Goal: Task Accomplishment & Management: Manage account settings

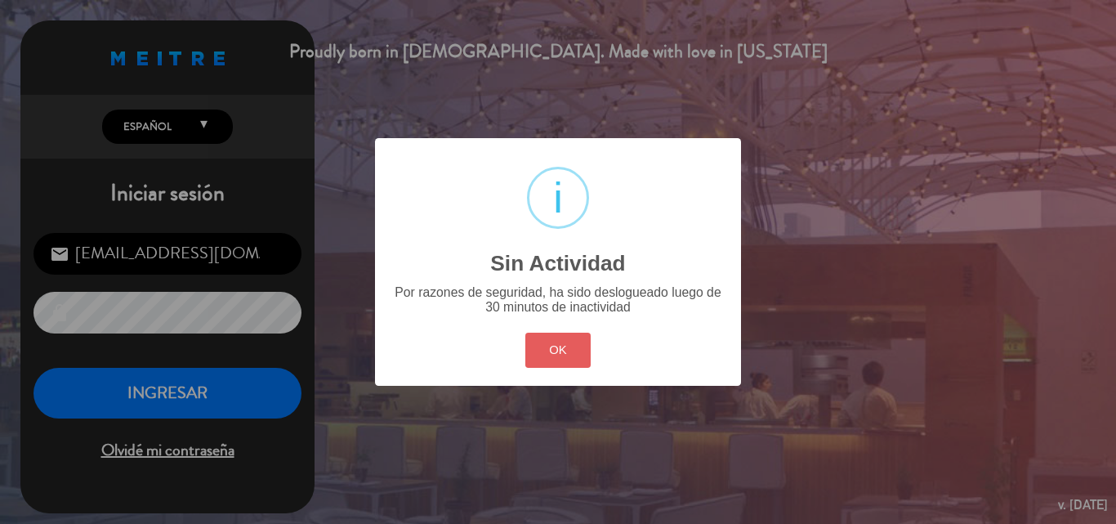
click at [559, 350] on button "OK" at bounding box center [558, 349] width 66 height 35
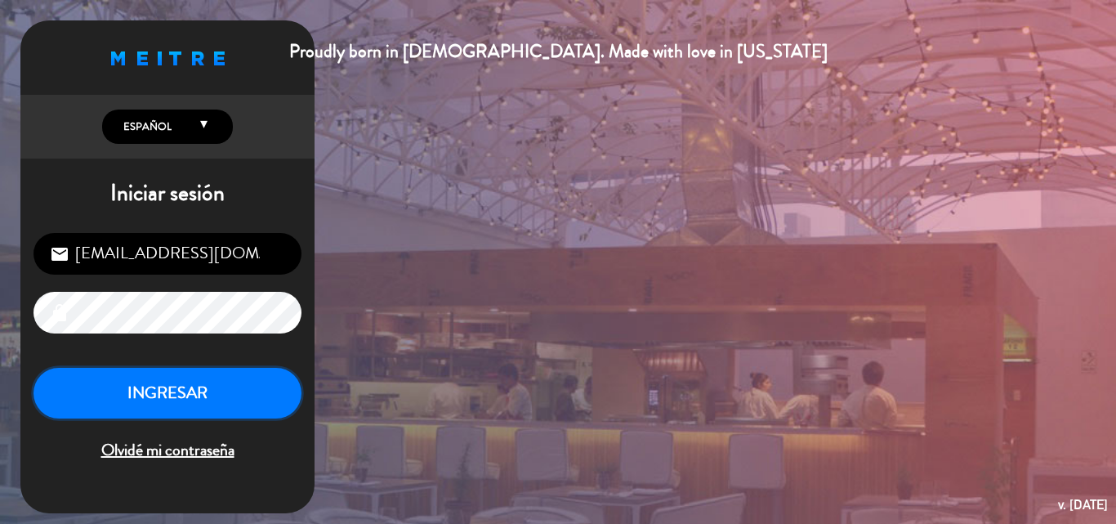
click at [210, 384] on button "INGRESAR" at bounding box center [167, 393] width 268 height 51
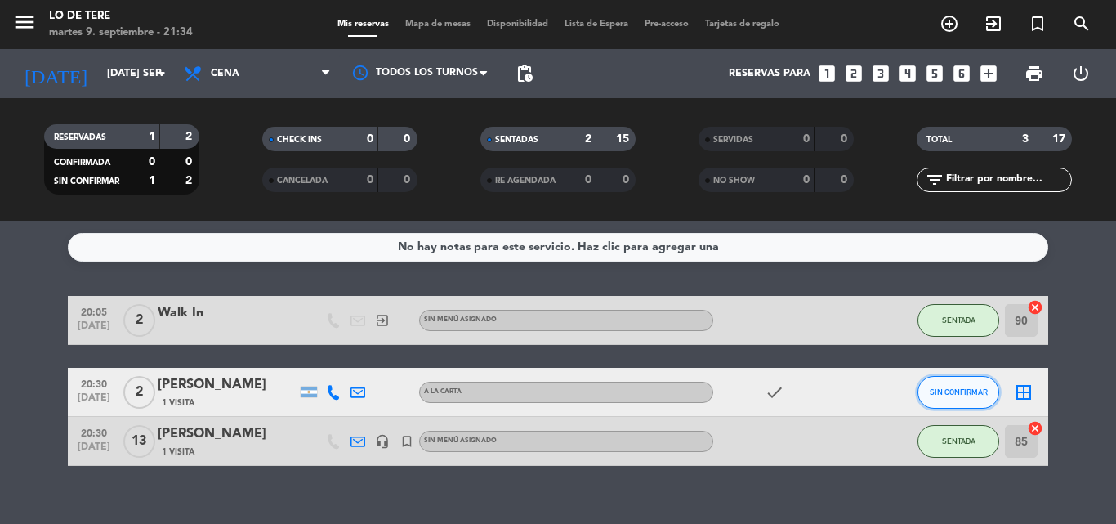
click at [950, 396] on button "SIN CONFIRMAR" at bounding box center [958, 392] width 82 height 33
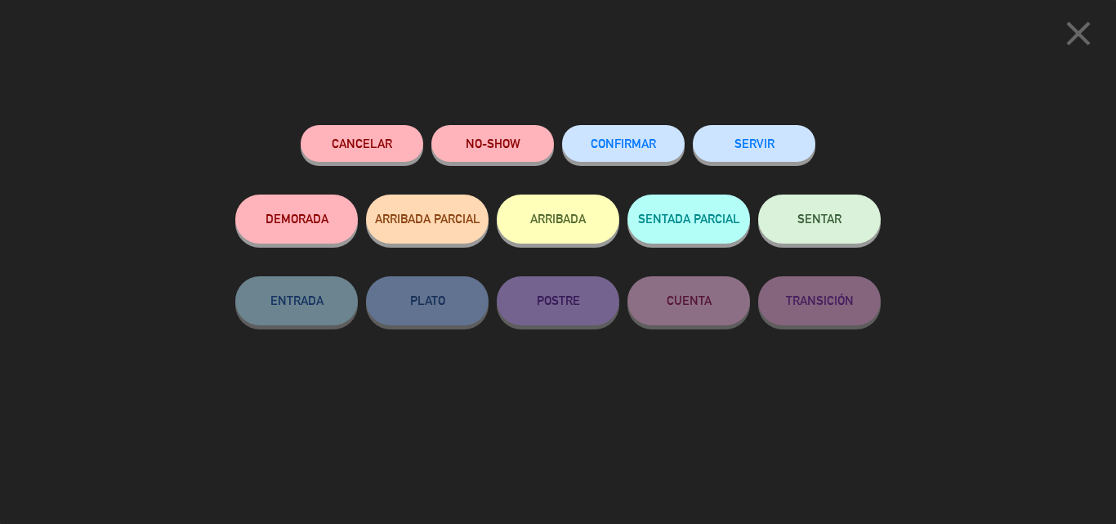
click at [827, 222] on span "SENTAR" at bounding box center [819, 219] width 44 height 14
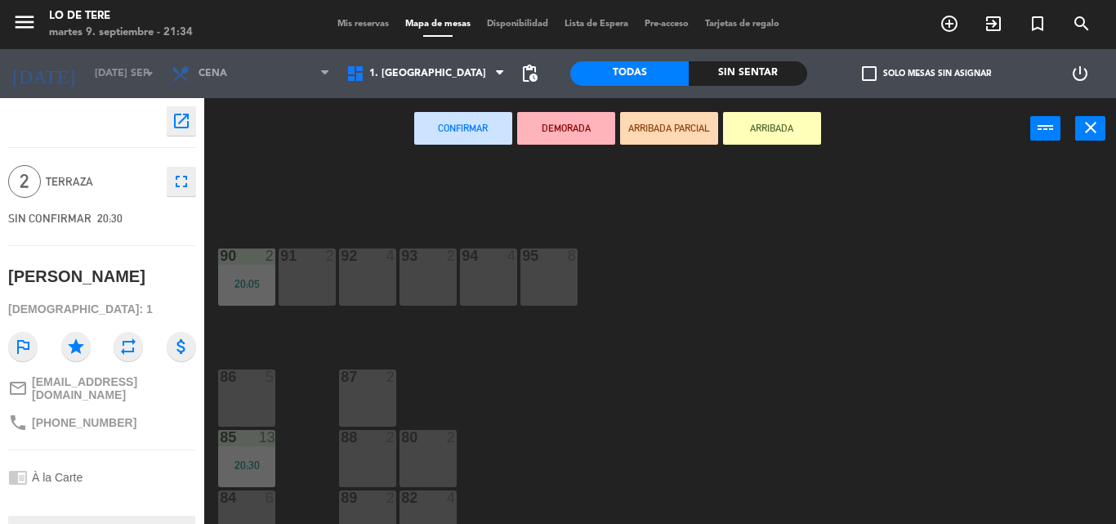
click at [245, 389] on div "86 5" at bounding box center [246, 397] width 57 height 57
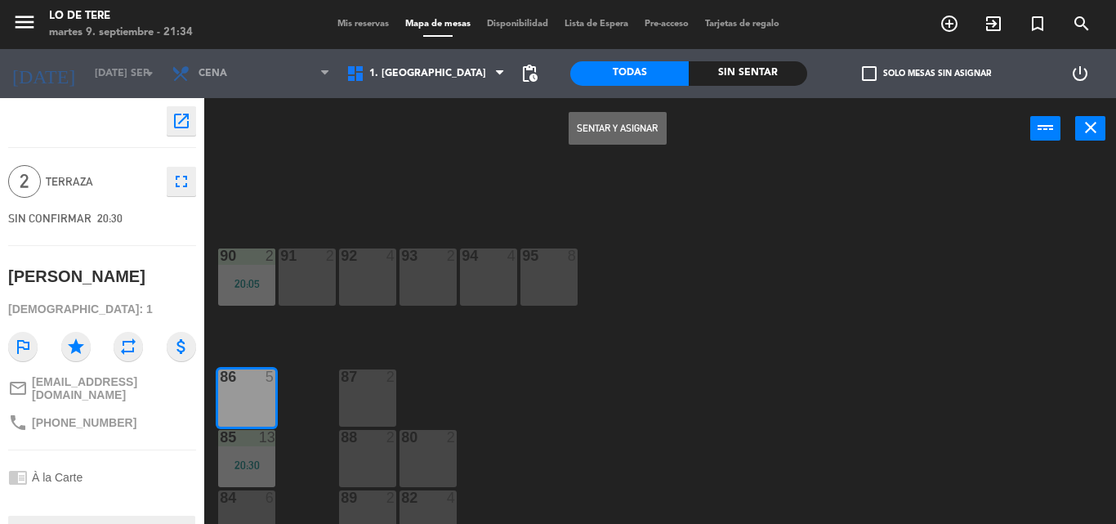
click at [606, 132] on button "Sentar y Asignar" at bounding box center [617, 128] width 98 height 33
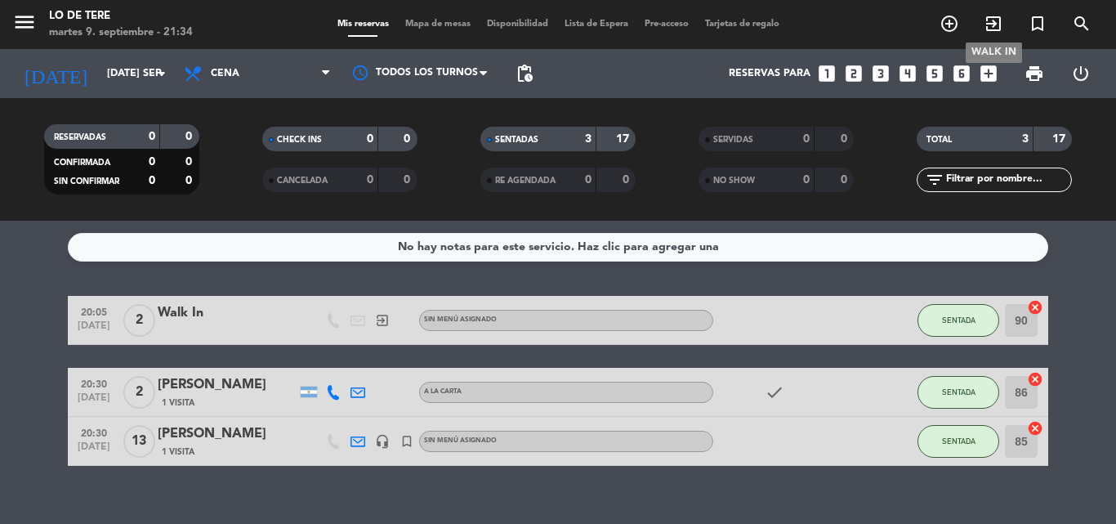
click at [992, 25] on icon "exit_to_app" at bounding box center [993, 24] width 20 height 20
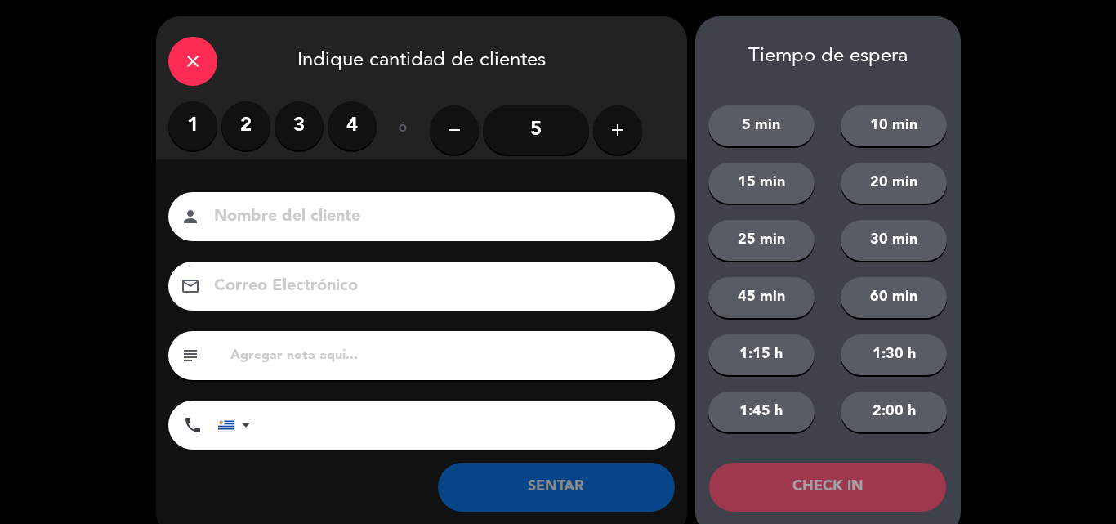
click at [240, 129] on label "2" at bounding box center [245, 125] width 49 height 49
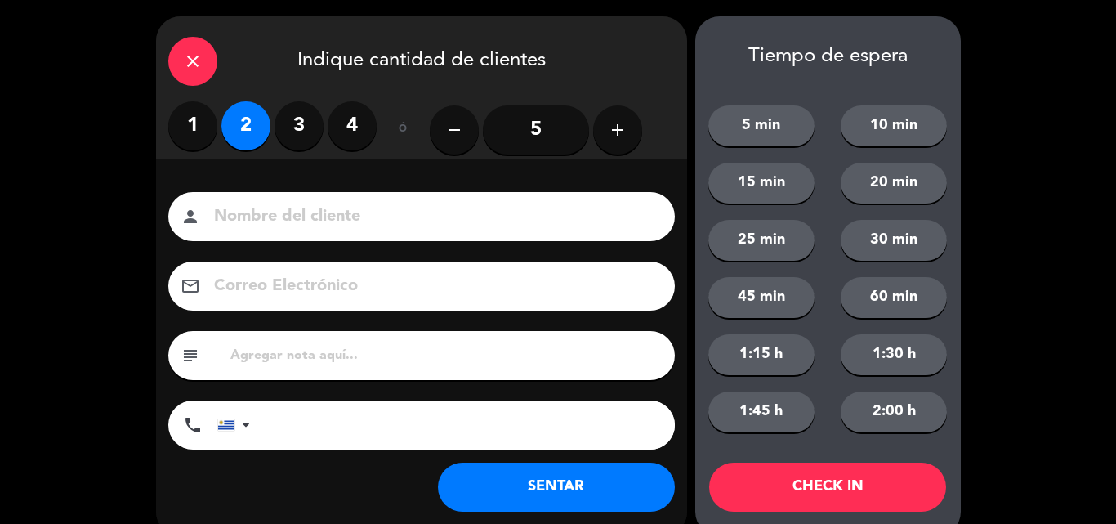
click at [568, 488] on button "SENTAR" at bounding box center [556, 486] width 237 height 49
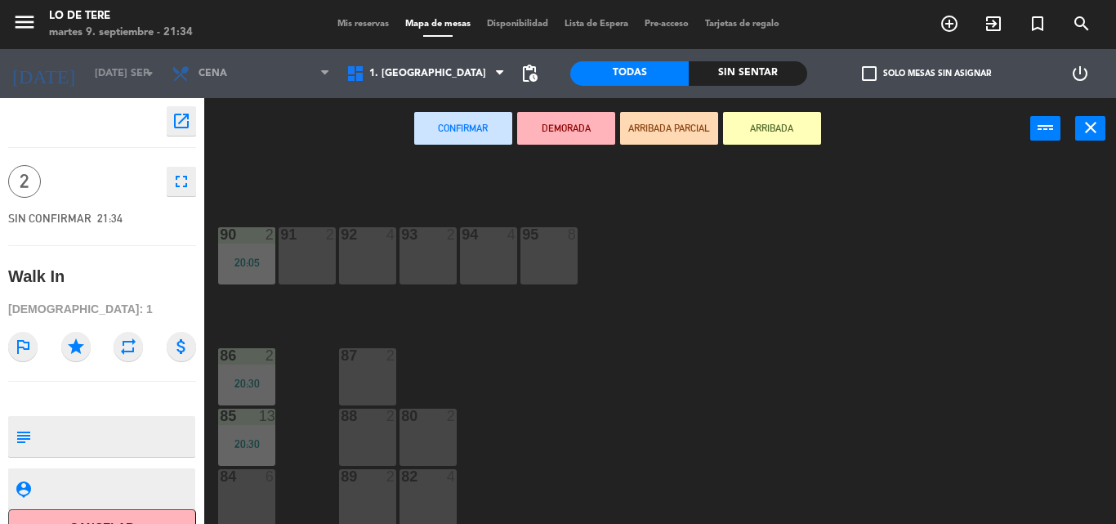
scroll to position [24, 0]
click at [418, 481] on div at bounding box center [427, 473] width 27 height 15
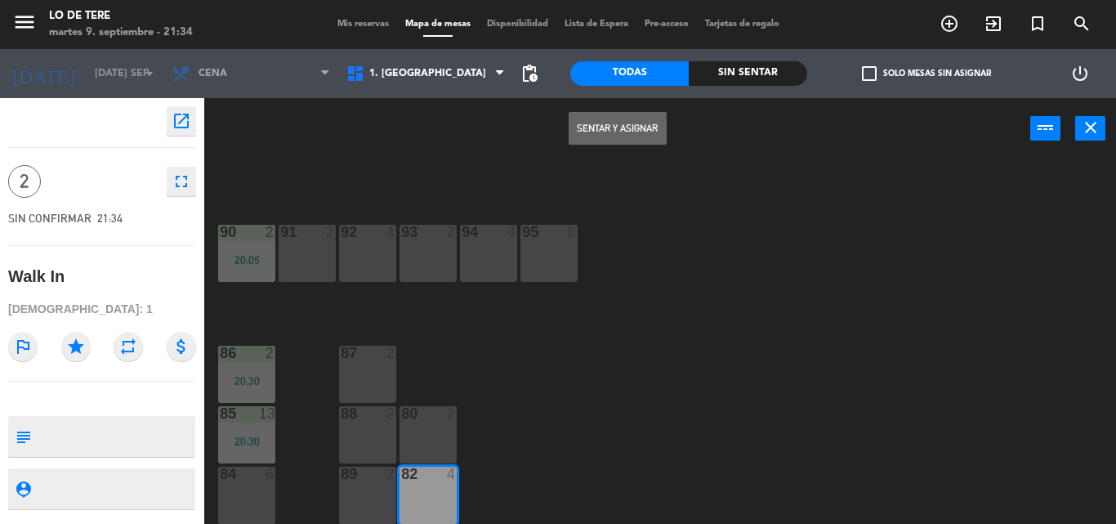
click at [613, 132] on button "Sentar y Asignar" at bounding box center [617, 128] width 98 height 33
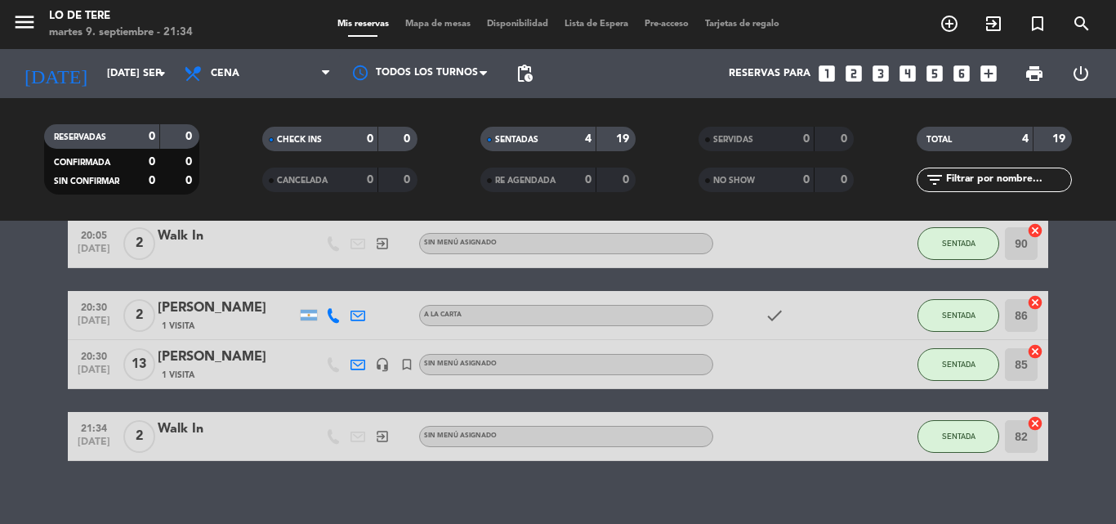
scroll to position [96, 0]
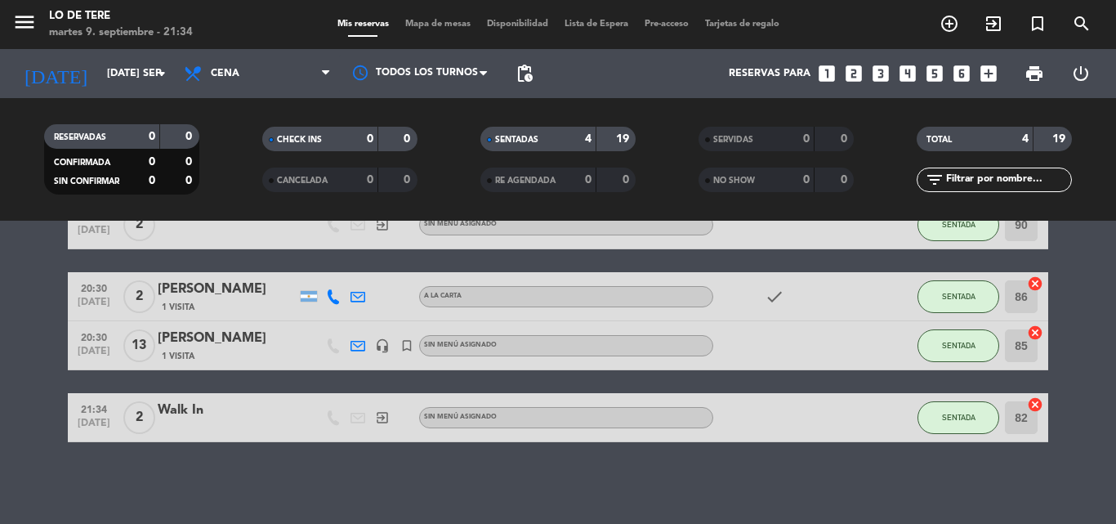
click at [239, 343] on div "[PERSON_NAME]" at bounding box center [227, 337] width 139 height 21
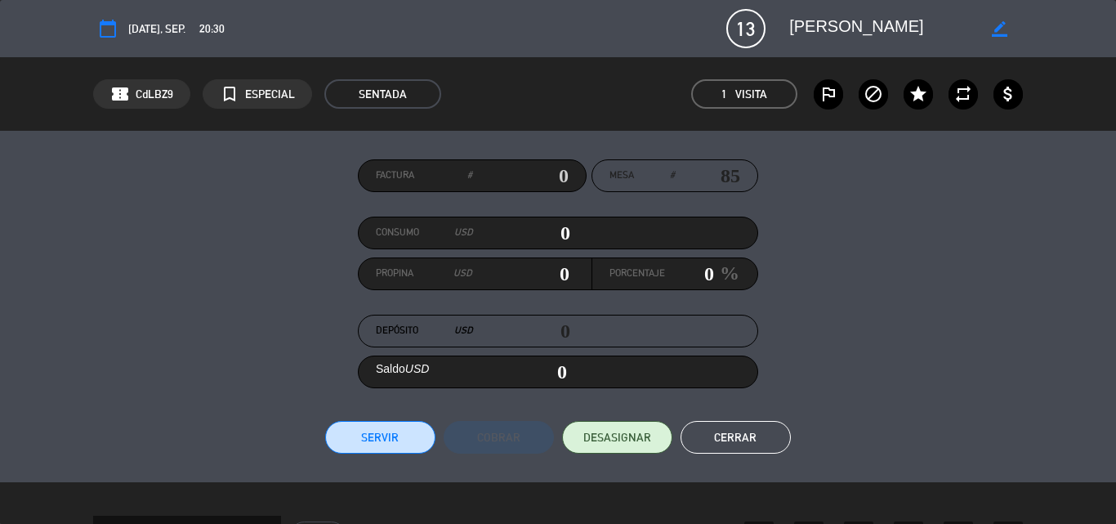
click at [1001, 27] on icon "border_color" at bounding box center [999, 29] width 16 height 16
click at [749, 25] on span "13" at bounding box center [745, 28] width 39 height 39
click at [742, 428] on button "Cerrar" at bounding box center [735, 437] width 110 height 33
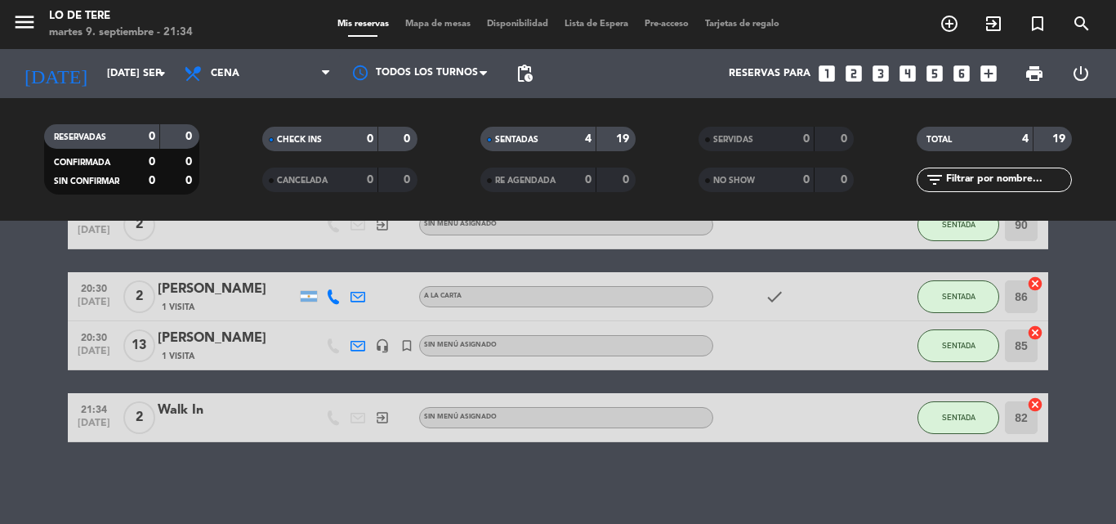
click at [144, 346] on span "13" at bounding box center [139, 345] width 32 height 33
click at [91, 335] on span "20:30" at bounding box center [94, 336] width 41 height 19
click at [206, 337] on div "[PERSON_NAME]" at bounding box center [227, 337] width 139 height 21
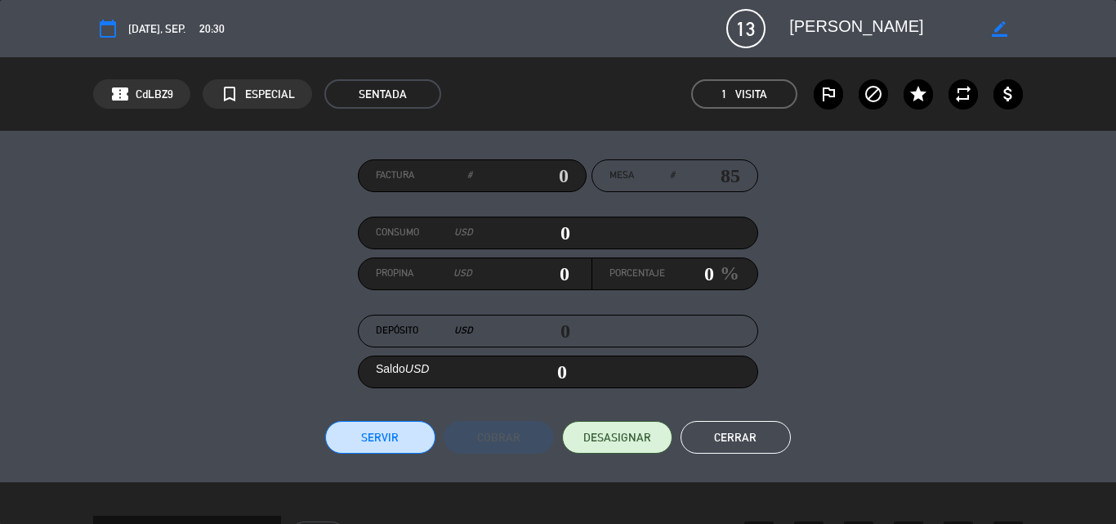
click at [1002, 28] on icon "border_color" at bounding box center [999, 29] width 16 height 16
click at [744, 20] on span "13" at bounding box center [745, 28] width 39 height 39
click at [733, 434] on button "Cerrar" at bounding box center [735, 437] width 110 height 33
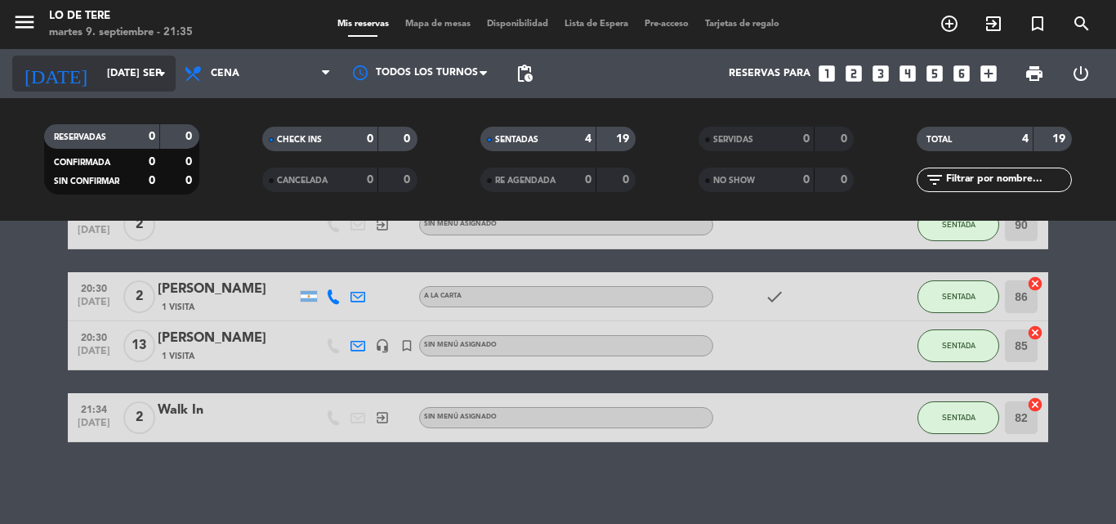
click at [137, 77] on input "[DATE] sep." at bounding box center [168, 74] width 138 height 28
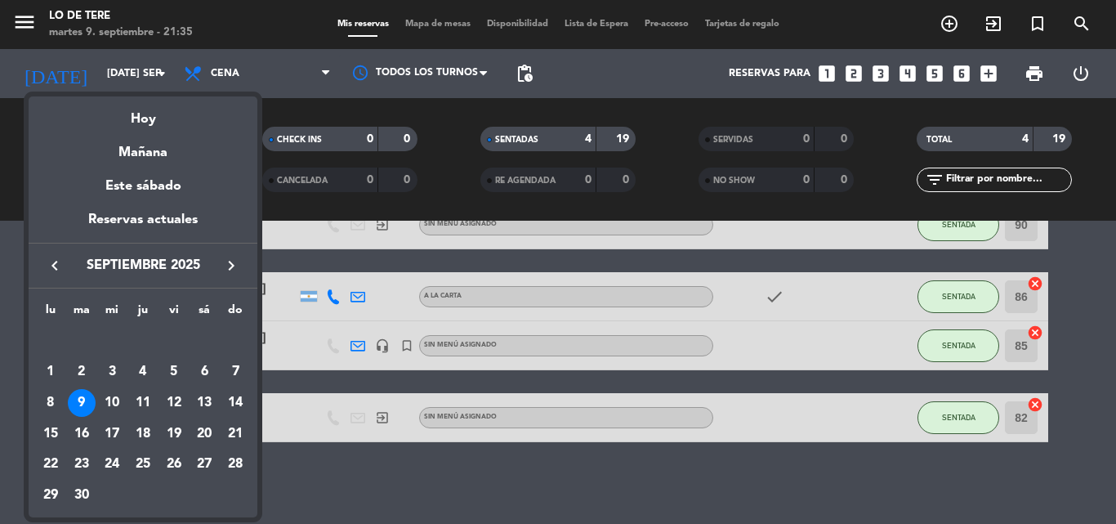
click at [158, 146] on div "Mañana" at bounding box center [143, 146] width 229 height 33
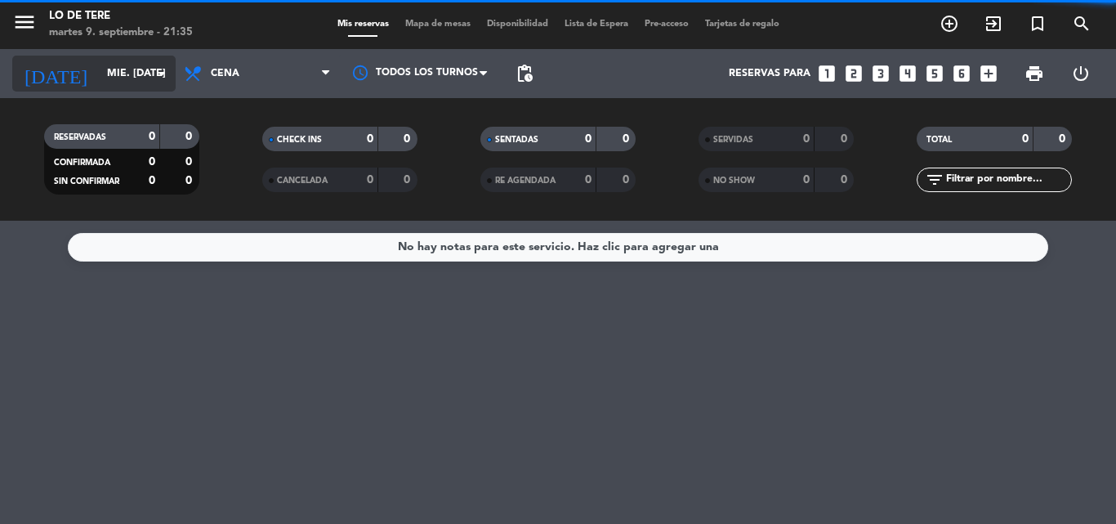
scroll to position [0, 0]
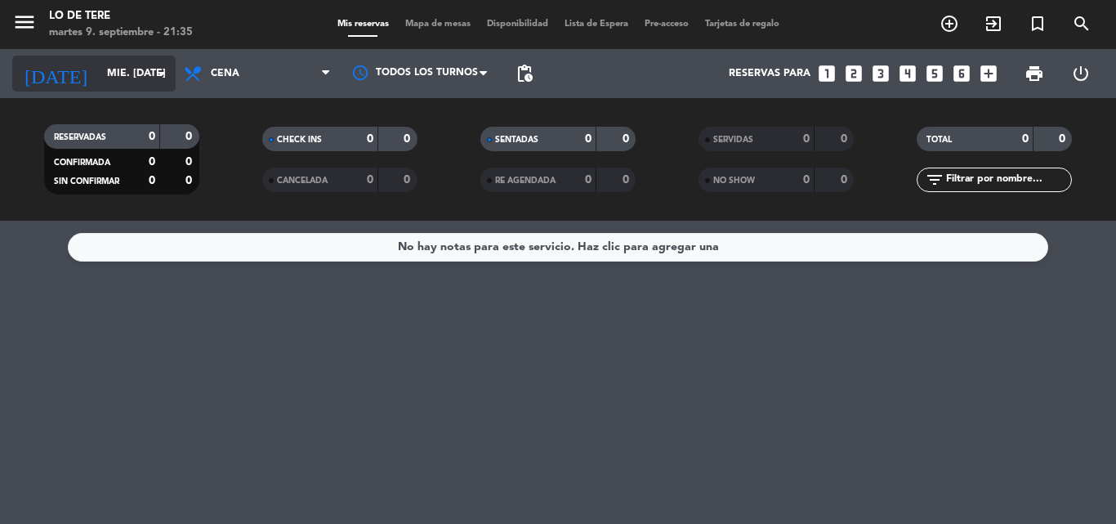
click at [115, 65] on input "mié. [DATE]" at bounding box center [168, 74] width 138 height 28
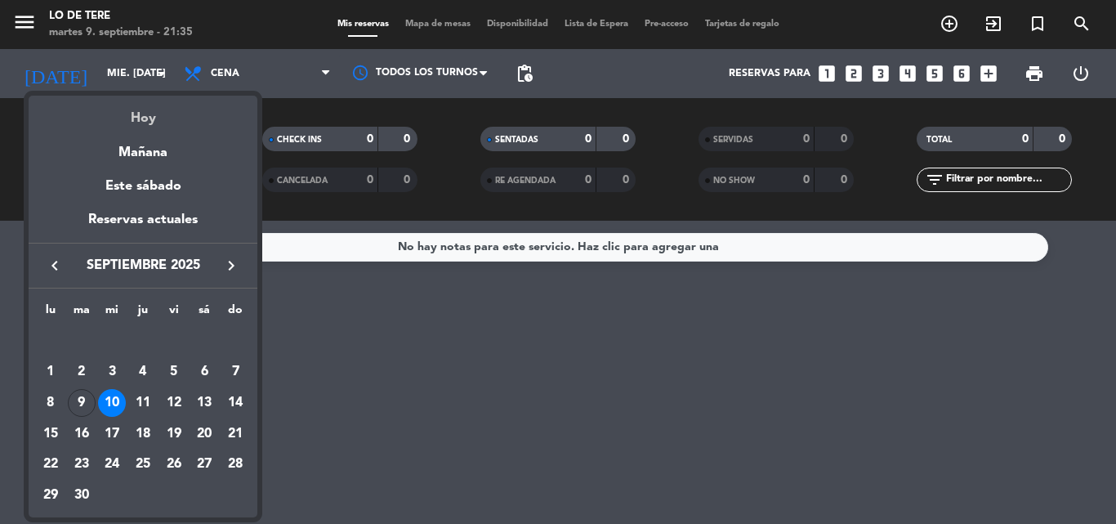
click at [142, 114] on div "Hoy" at bounding box center [143, 112] width 229 height 33
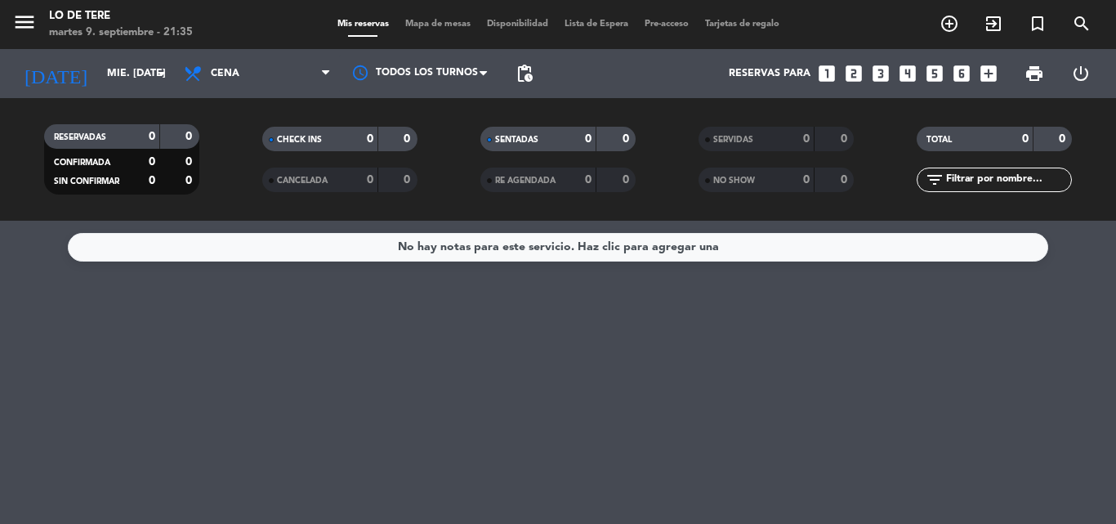
type input "[DATE] sep."
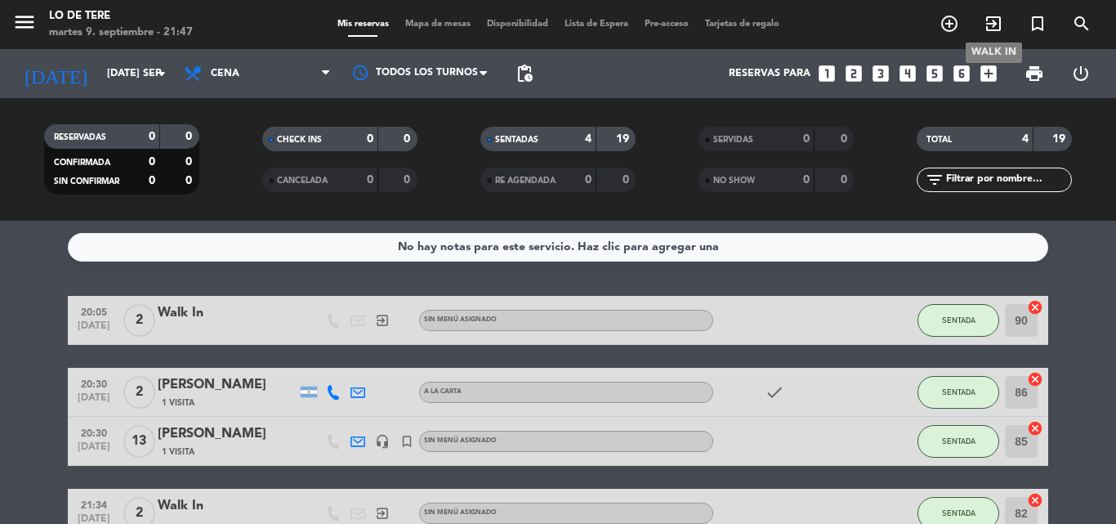
click at [995, 20] on icon "exit_to_app" at bounding box center [993, 24] width 20 height 20
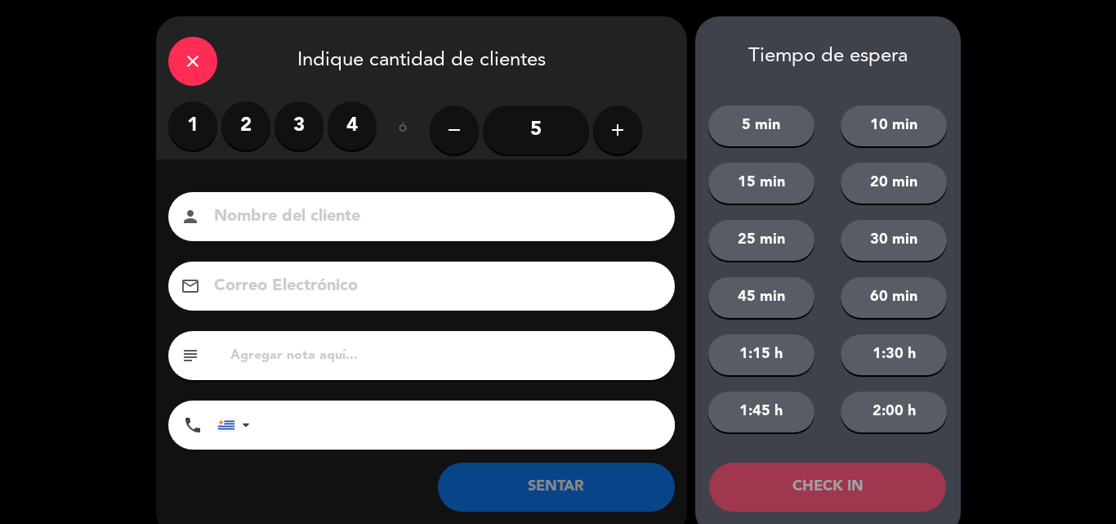
click at [364, 125] on label "4" at bounding box center [351, 125] width 49 height 49
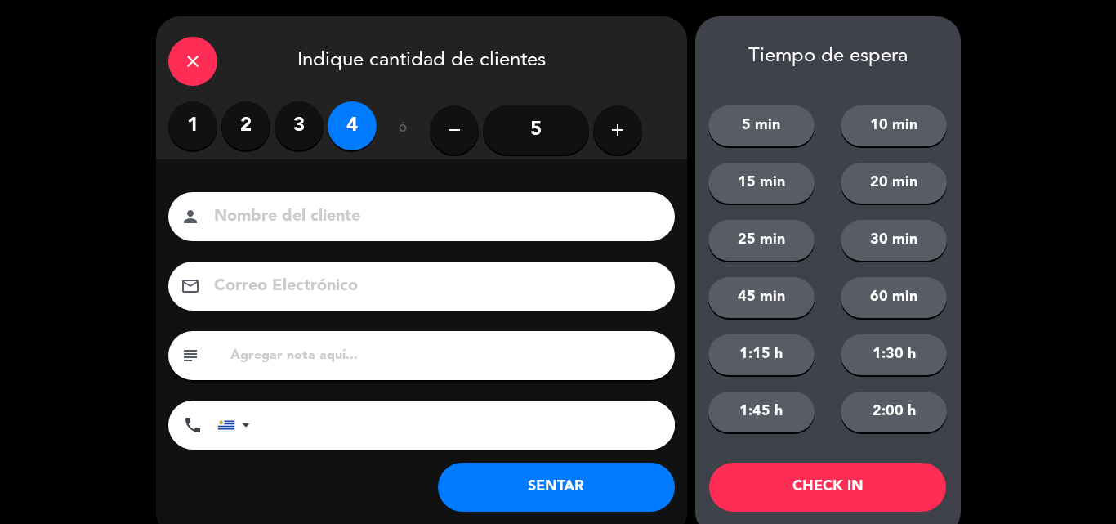
click at [548, 488] on button "SENTAR" at bounding box center [556, 486] width 237 height 49
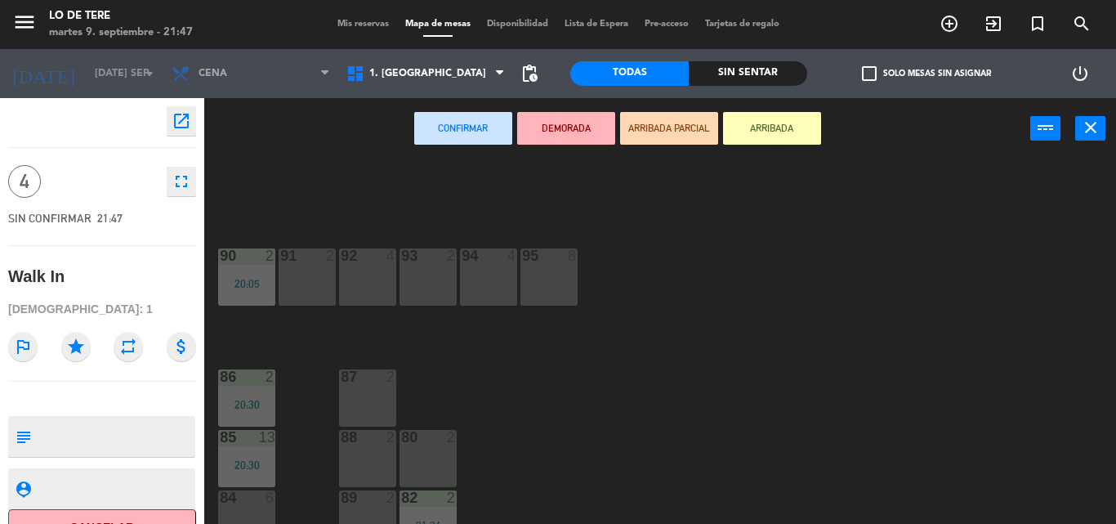
scroll to position [24, 0]
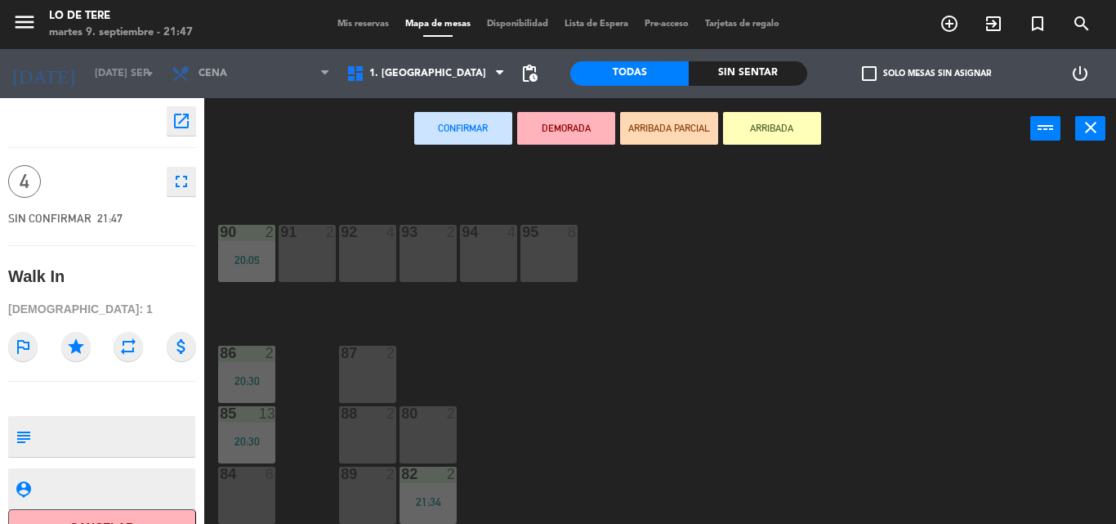
click at [235, 487] on div "84 6" at bounding box center [246, 494] width 57 height 57
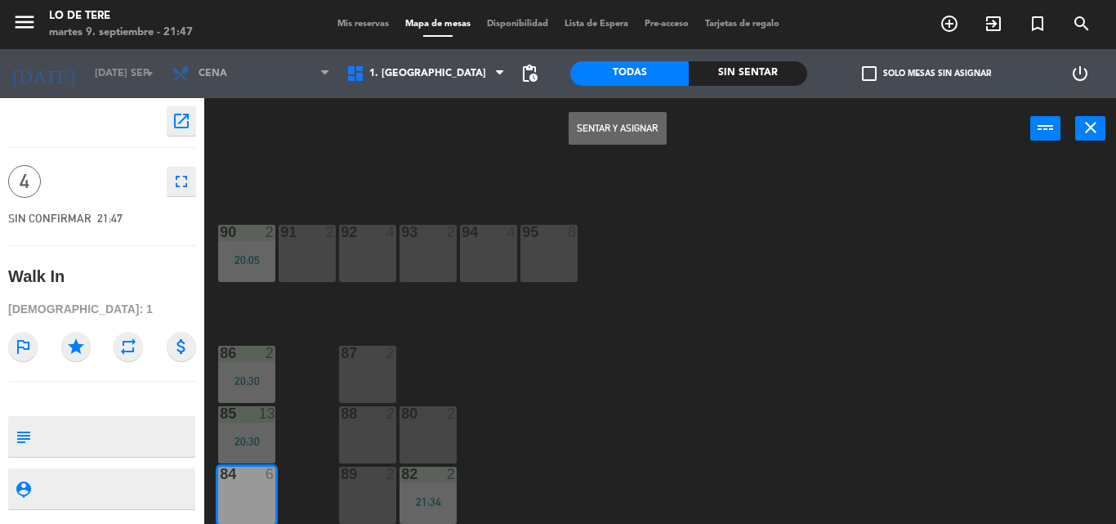
click at [598, 133] on button "Sentar y Asignar" at bounding box center [617, 128] width 98 height 33
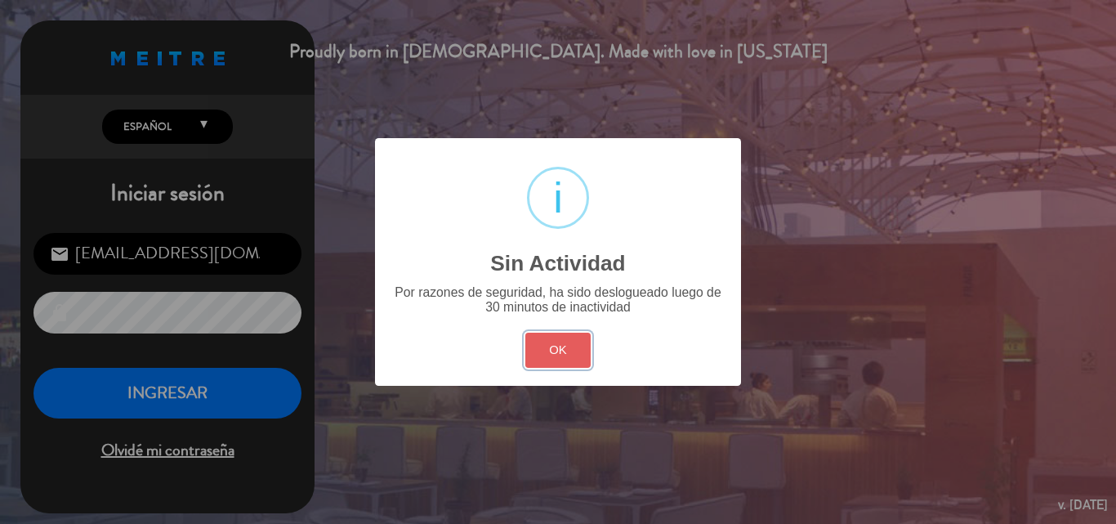
click at [549, 346] on button "OK" at bounding box center [558, 349] width 66 height 35
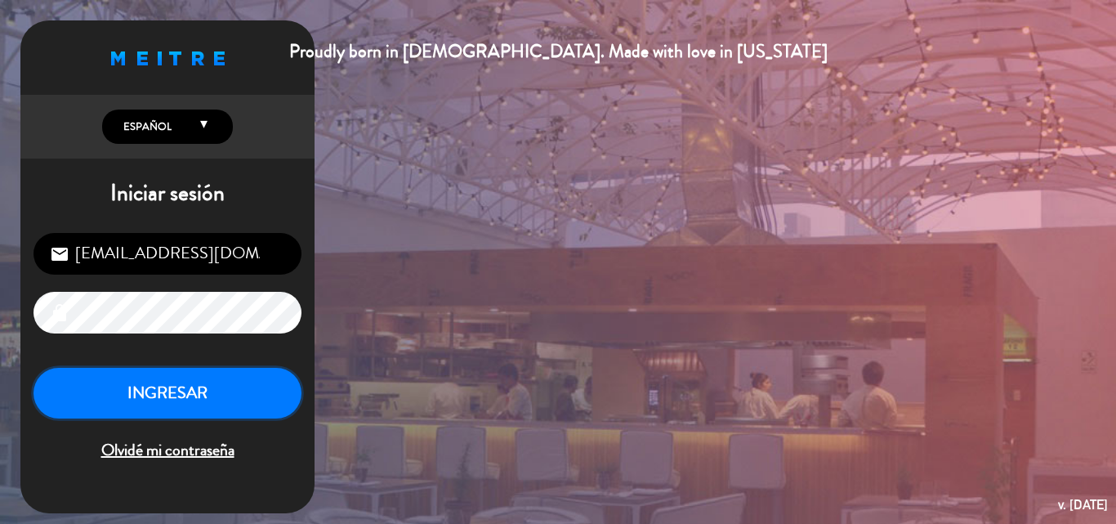
click at [174, 399] on button "INGRESAR" at bounding box center [167, 393] width 268 height 51
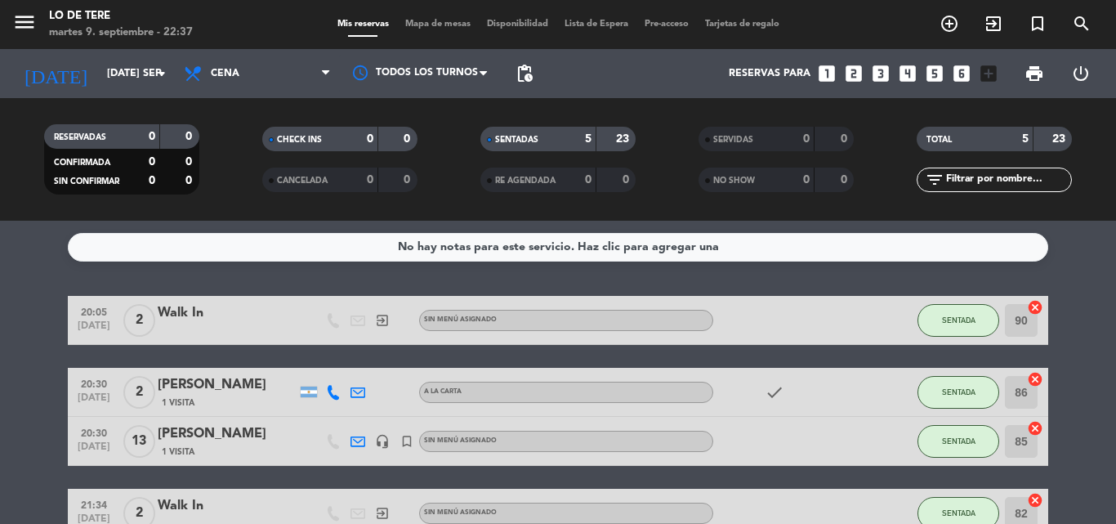
scroll to position [163, 0]
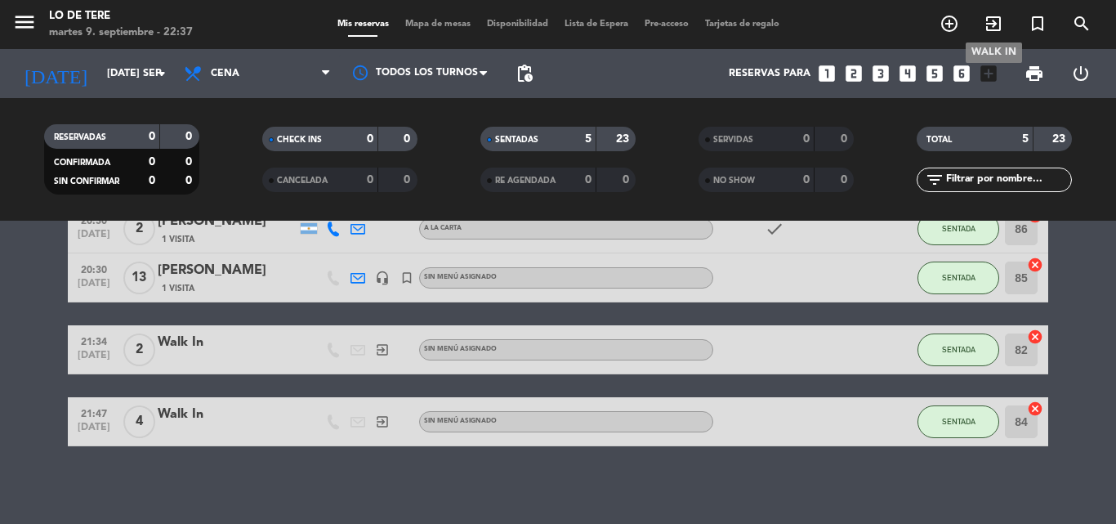
click at [991, 26] on icon "exit_to_app" at bounding box center [993, 24] width 20 height 20
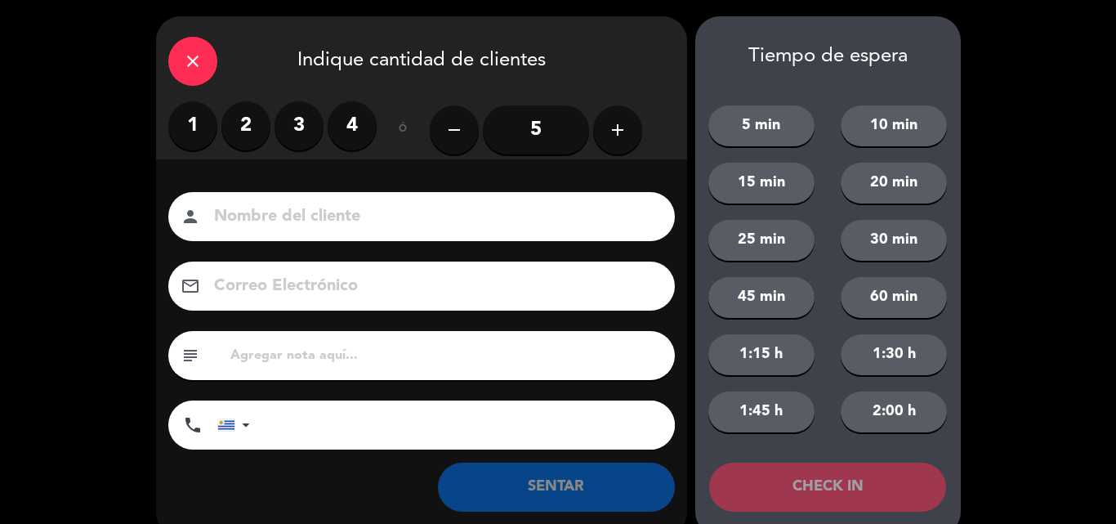
click at [242, 121] on label "2" at bounding box center [245, 125] width 49 height 49
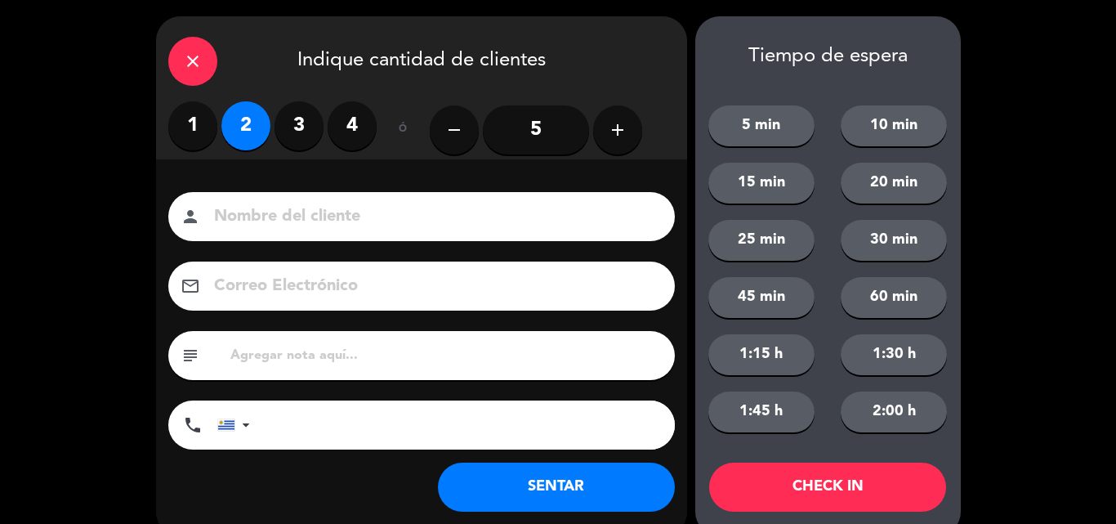
click at [554, 494] on button "SENTAR" at bounding box center [556, 486] width 237 height 49
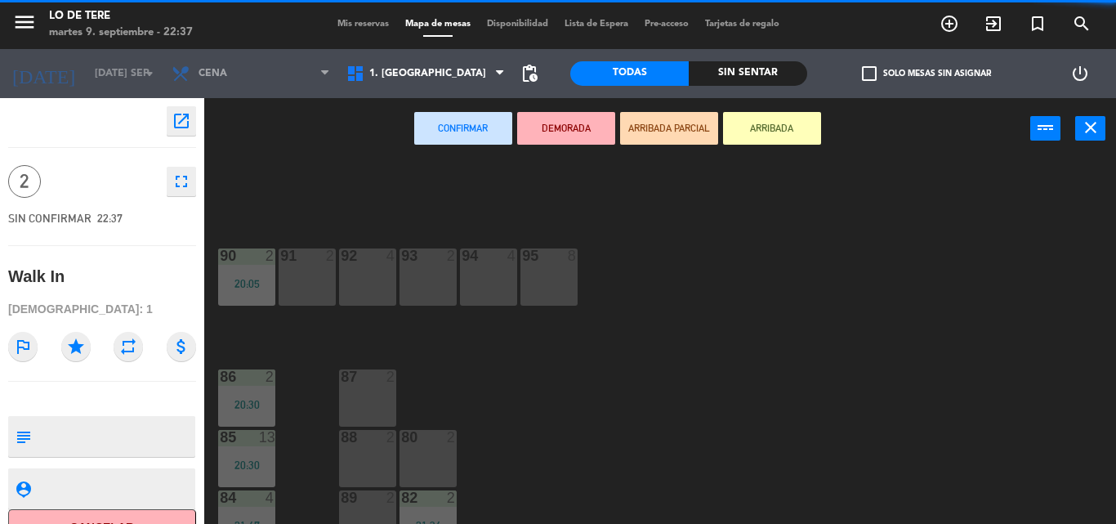
click at [310, 274] on div "91 2" at bounding box center [306, 276] width 57 height 57
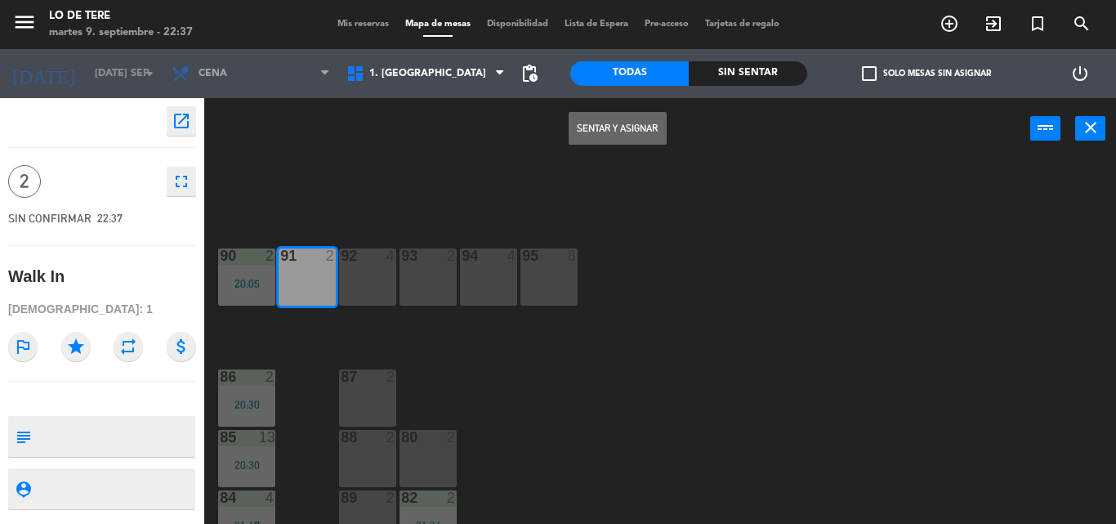
click at [619, 130] on button "Sentar y Asignar" at bounding box center [617, 128] width 98 height 33
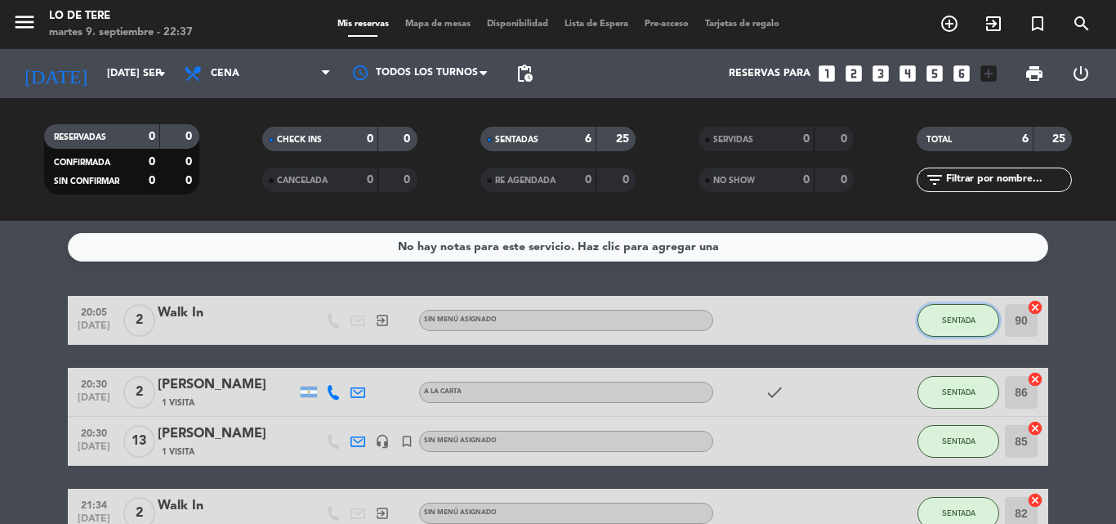
click at [956, 324] on button "SENTADA" at bounding box center [958, 320] width 82 height 33
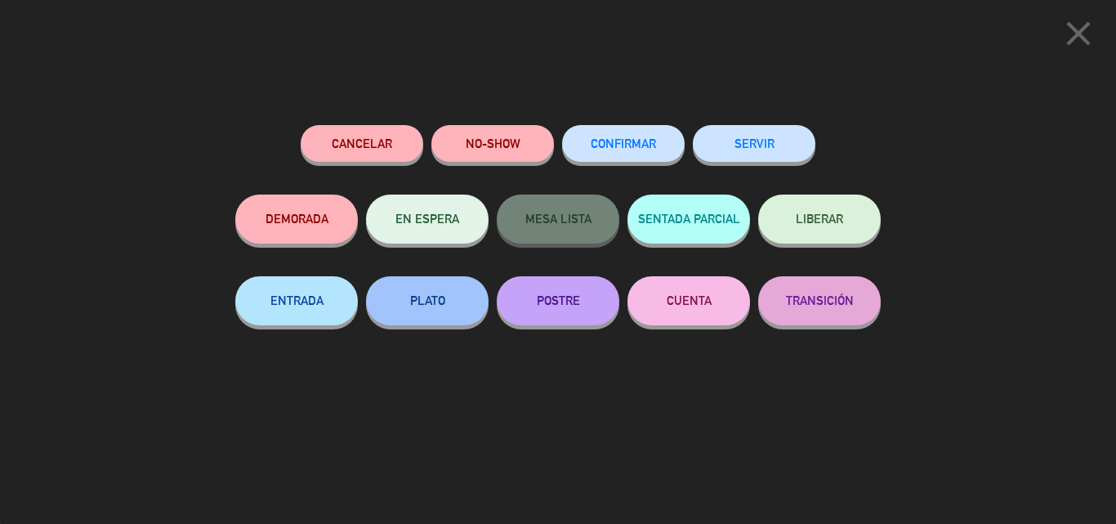
click at [773, 148] on button "SERVIR" at bounding box center [754, 143] width 123 height 37
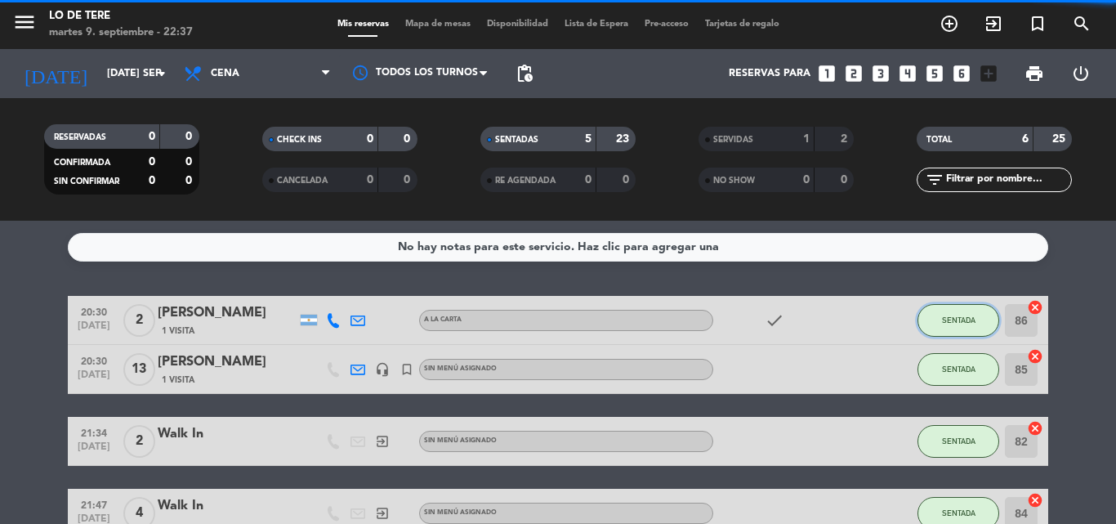
click at [950, 315] on span "SENTADA" at bounding box center [958, 319] width 33 height 9
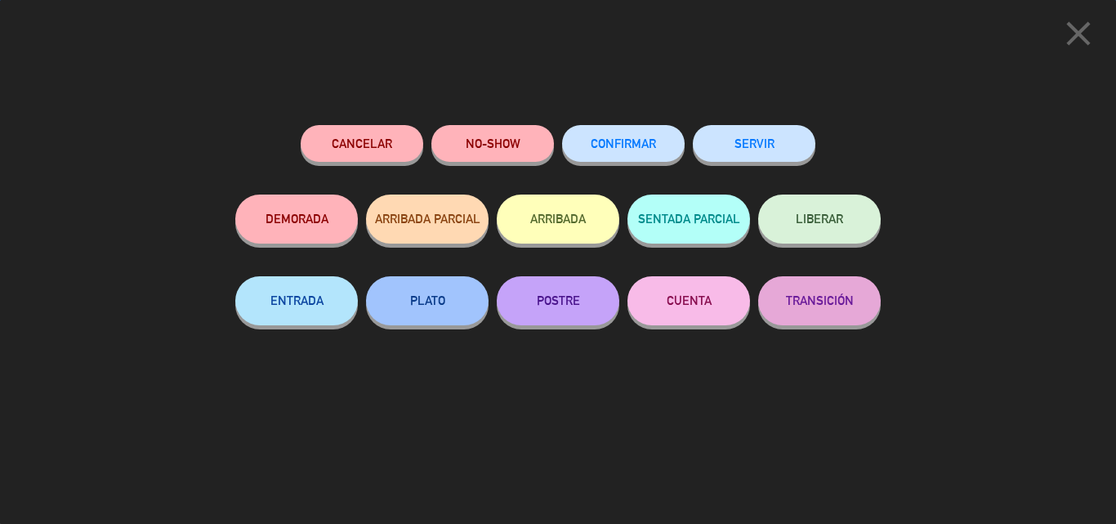
click at [713, 141] on button "SERVIR" at bounding box center [754, 143] width 123 height 37
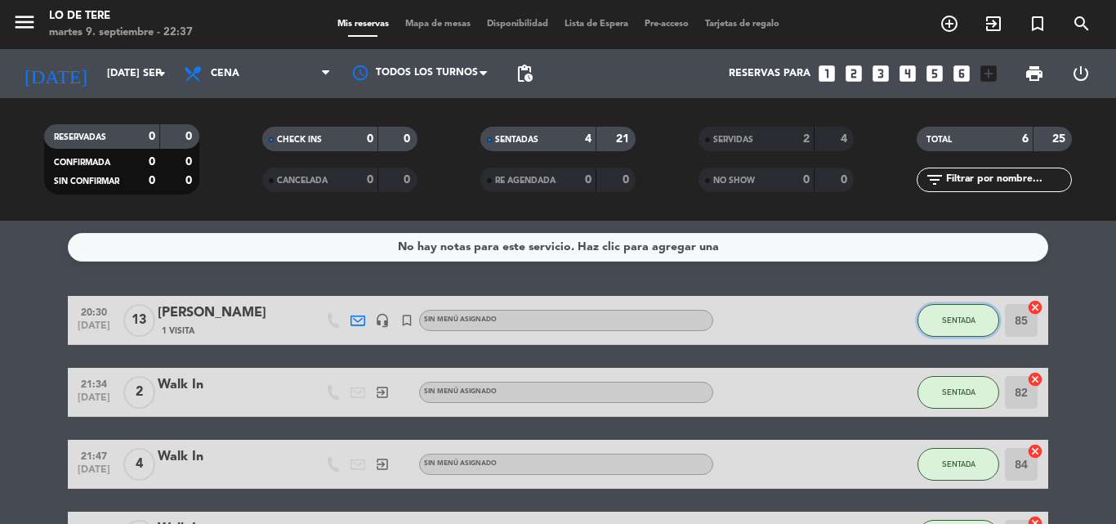
click at [959, 314] on button "SENTADA" at bounding box center [958, 320] width 82 height 33
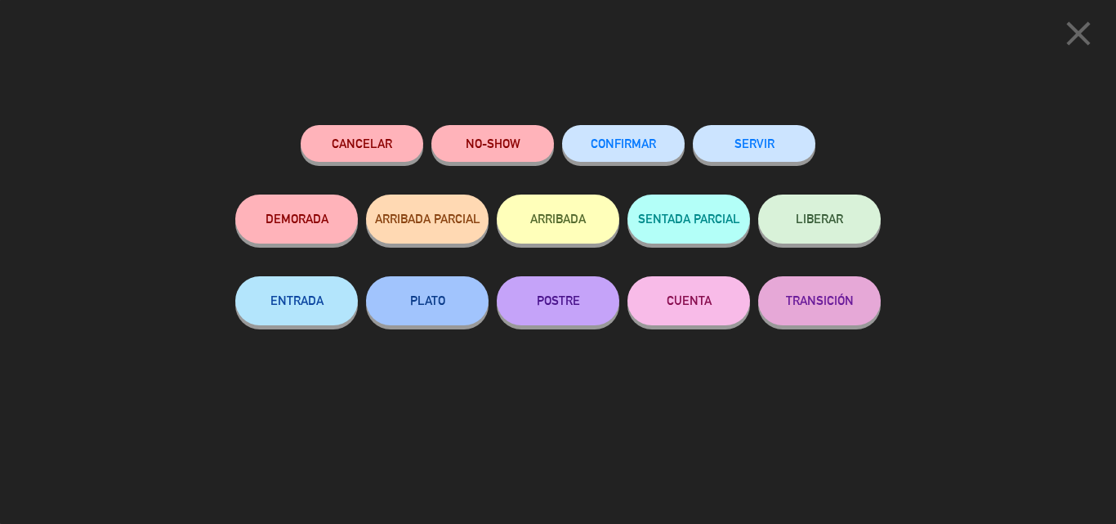
click at [735, 131] on button "SERVIR" at bounding box center [754, 143] width 123 height 37
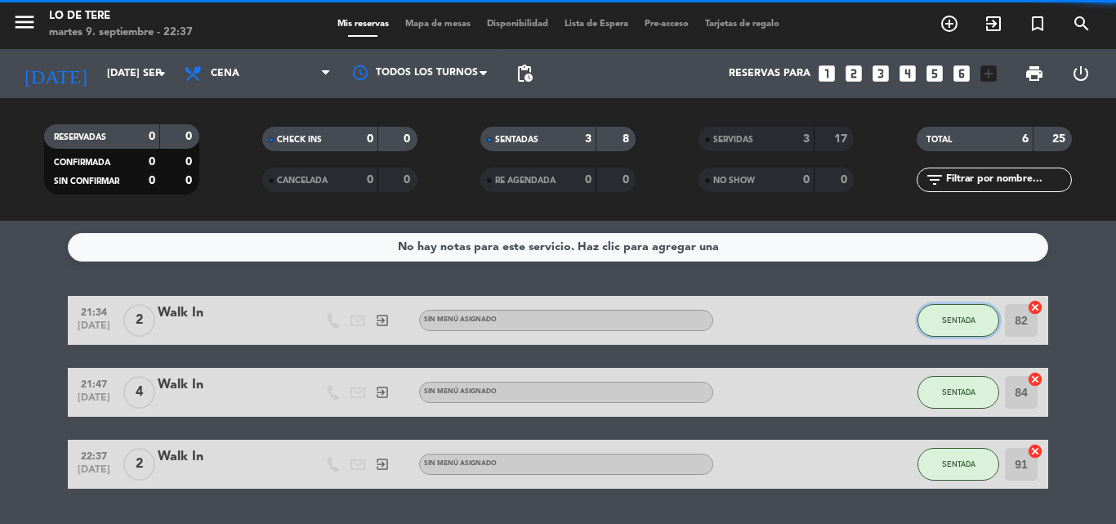
click at [965, 326] on button "SENTADA" at bounding box center [958, 320] width 82 height 33
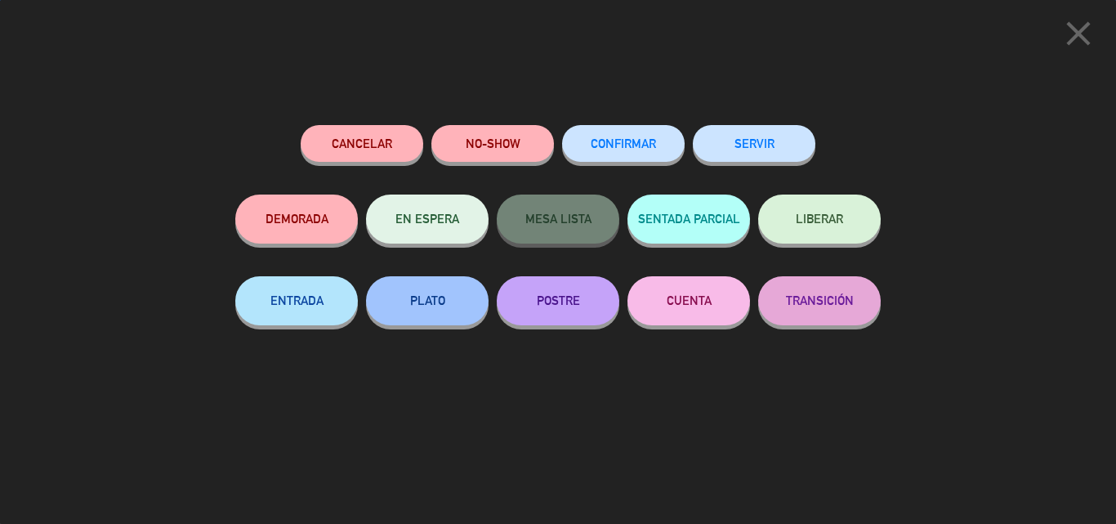
click at [771, 149] on button "SERVIR" at bounding box center [754, 143] width 123 height 37
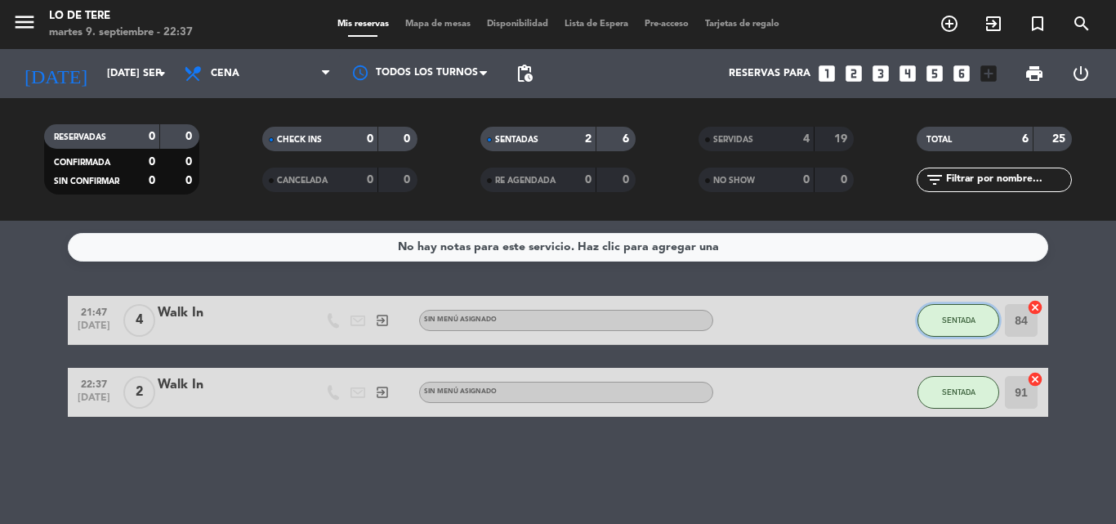
click at [965, 319] on span "SENTADA" at bounding box center [958, 319] width 33 height 9
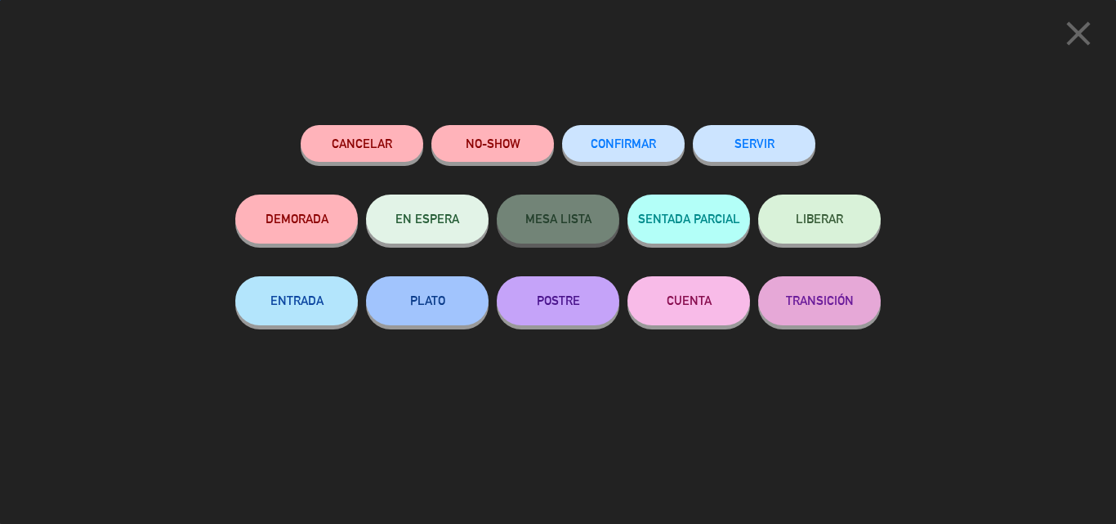
click at [797, 150] on button "SERVIR" at bounding box center [754, 143] width 123 height 37
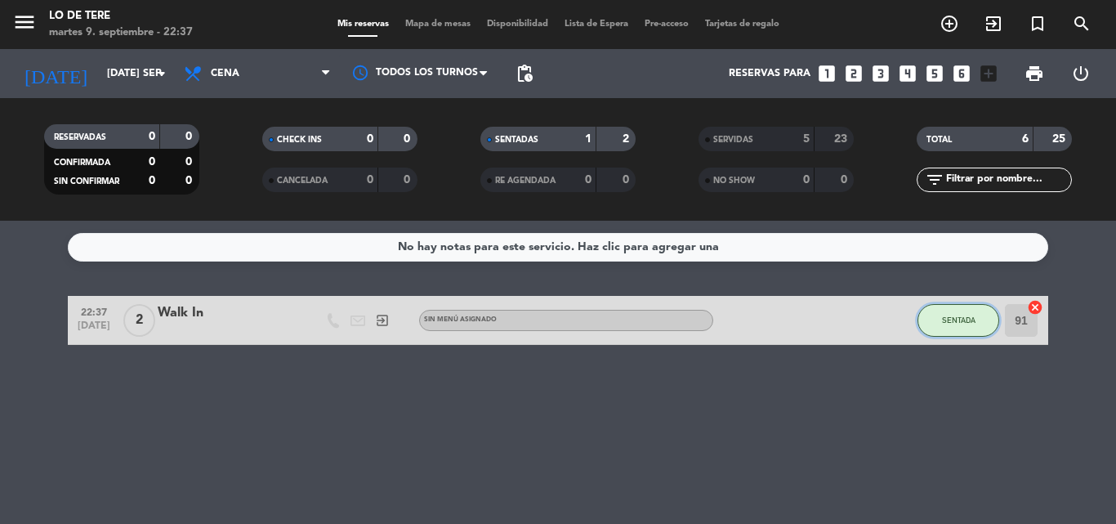
click at [978, 330] on button "SENTADA" at bounding box center [958, 320] width 82 height 33
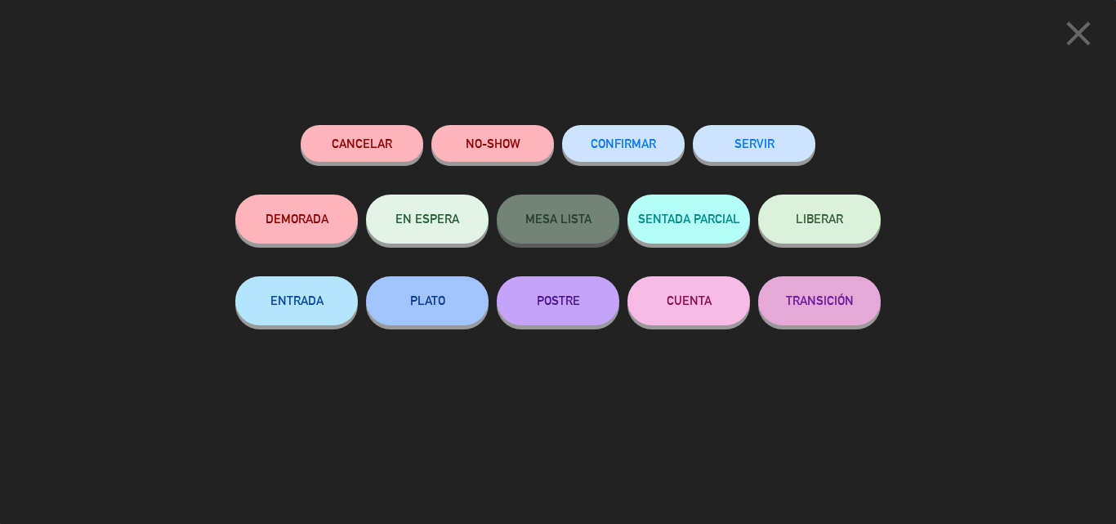
click at [769, 155] on button "SERVIR" at bounding box center [754, 143] width 123 height 37
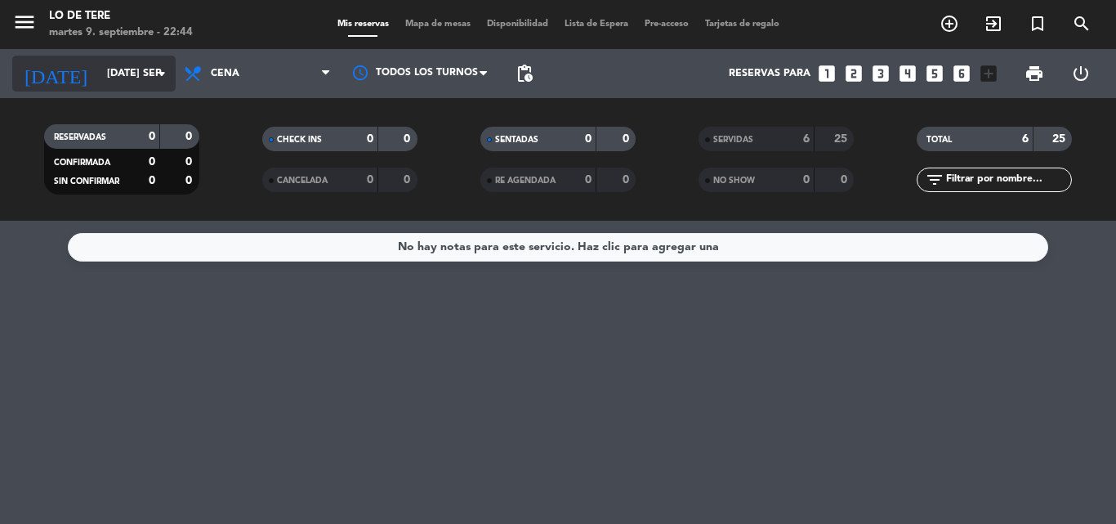
click at [118, 70] on input "[DATE] sep." at bounding box center [168, 74] width 138 height 28
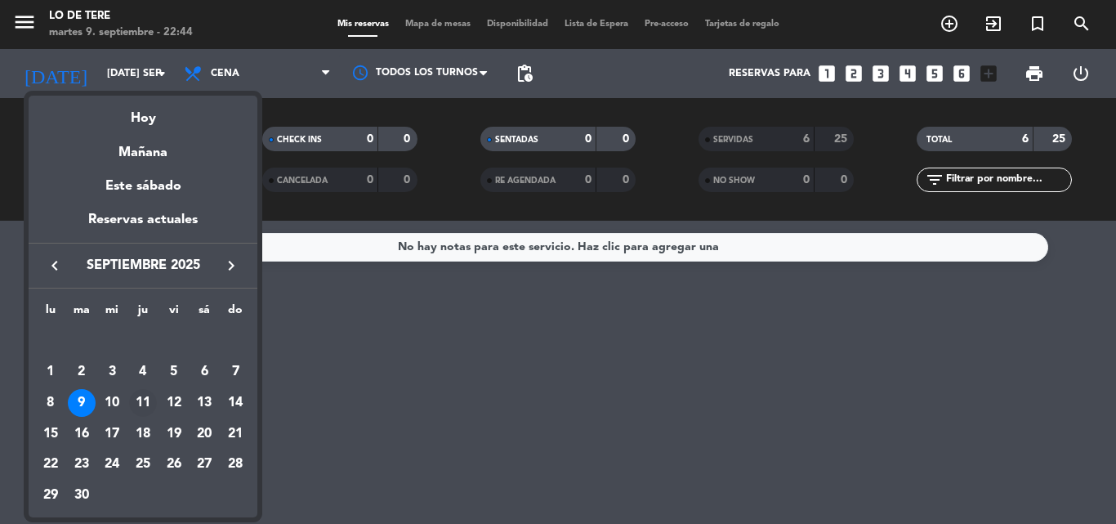
click at [145, 400] on div "11" at bounding box center [143, 403] width 28 height 28
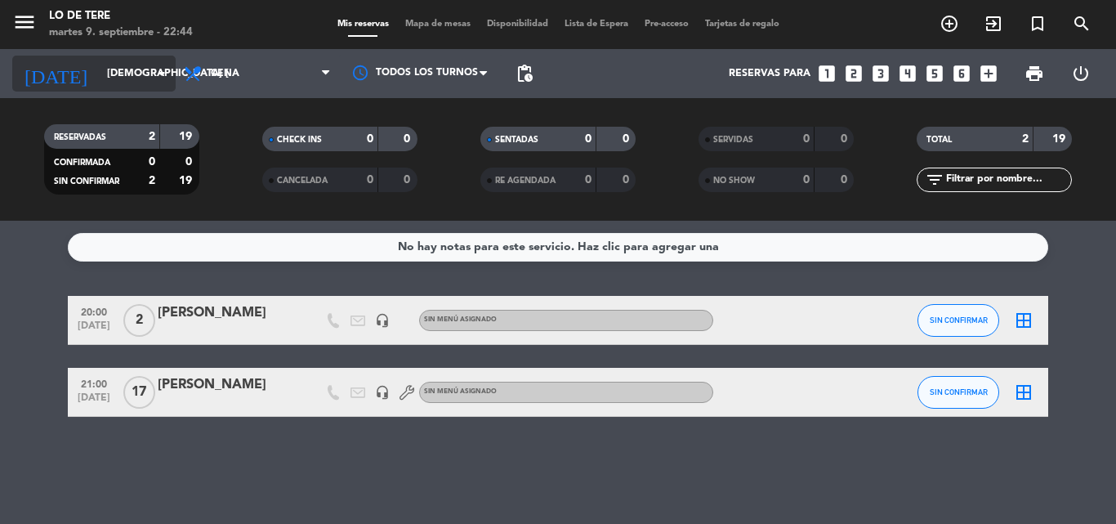
click at [117, 70] on input "[DEMOGRAPHIC_DATA] [DATE]" at bounding box center [168, 74] width 138 height 28
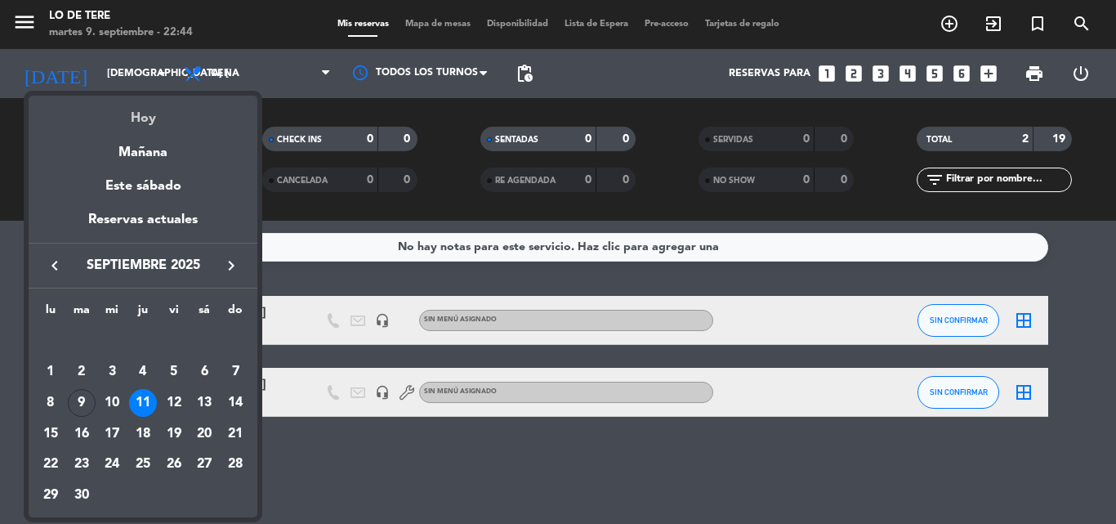
click at [136, 118] on div "Hoy" at bounding box center [143, 112] width 229 height 33
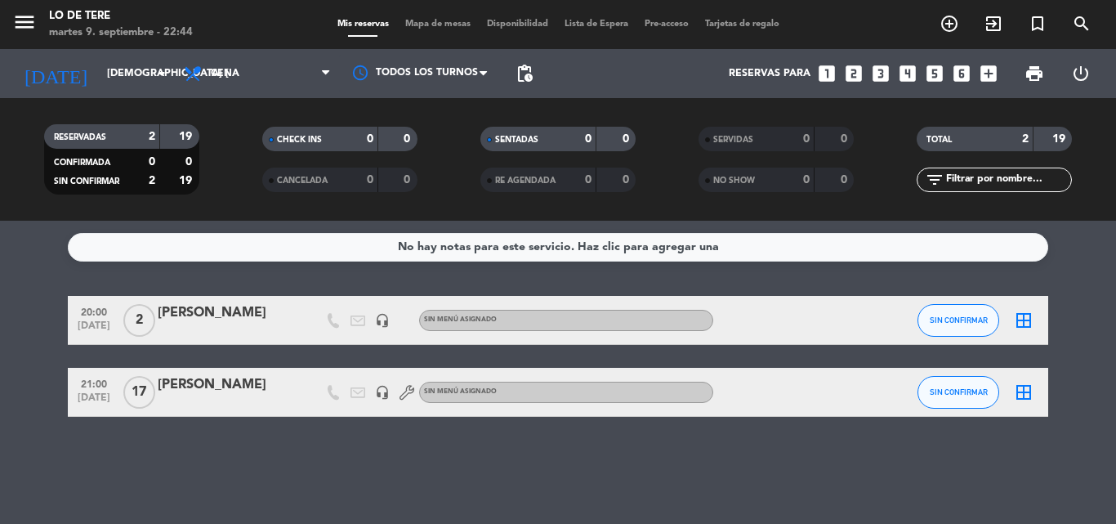
type input "[DATE] sep."
